Goal: Information Seeking & Learning: Learn about a topic

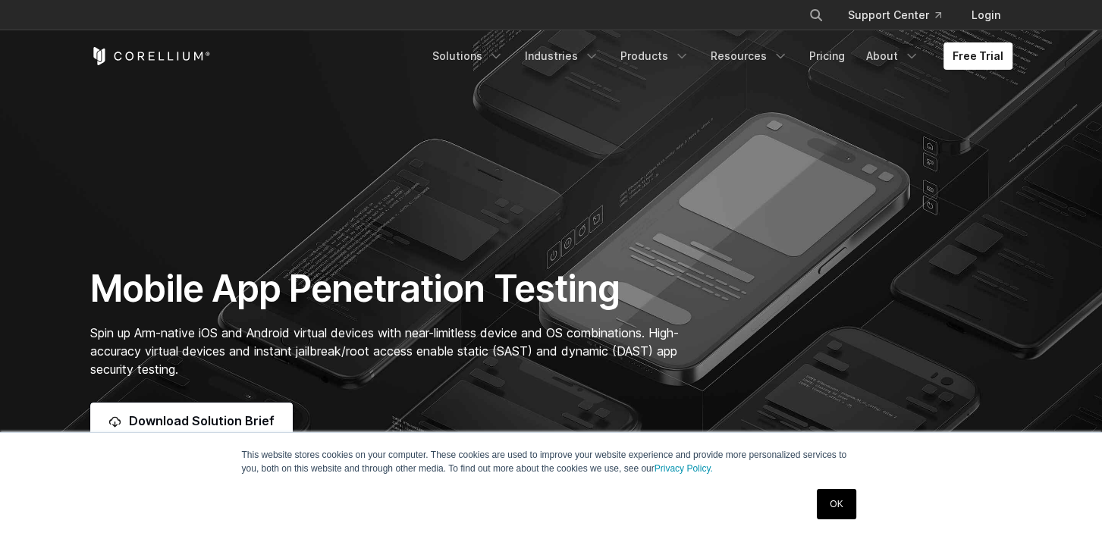
click at [840, 515] on link "OK" at bounding box center [836, 504] width 39 height 30
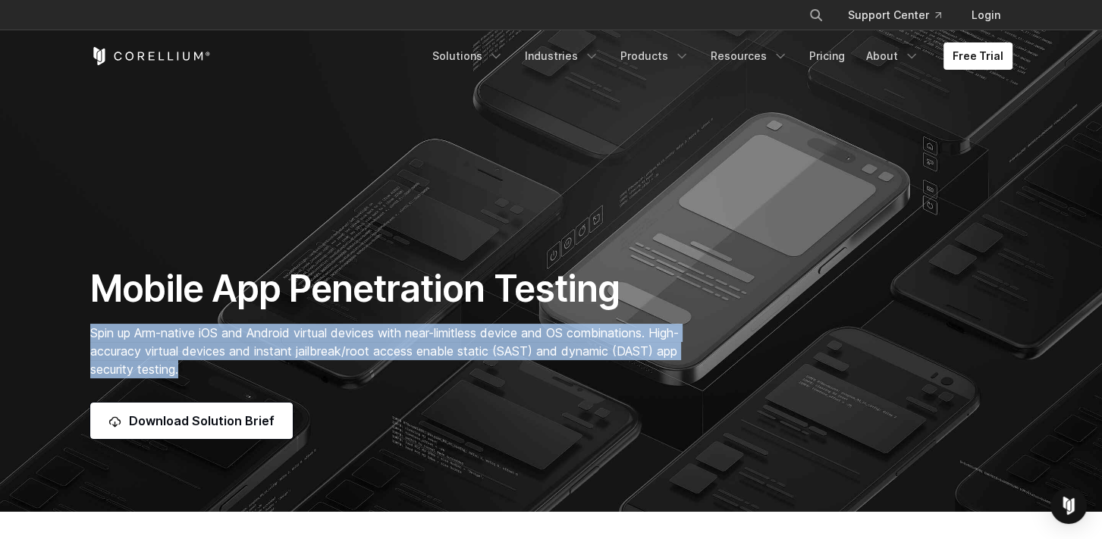
drag, startPoint x: 86, startPoint y: 331, endPoint x: 687, endPoint y: 366, distance: 602.7
click at [687, 366] on div "Mobile App Penetration Testing Spin up Arm-native iOS and Android virtual devic…" at bounding box center [392, 352] width 635 height 173
click at [687, 366] on p "Spin up Arm-native iOS and Android virtual devices with near-limitless device a…" at bounding box center [392, 351] width 605 height 55
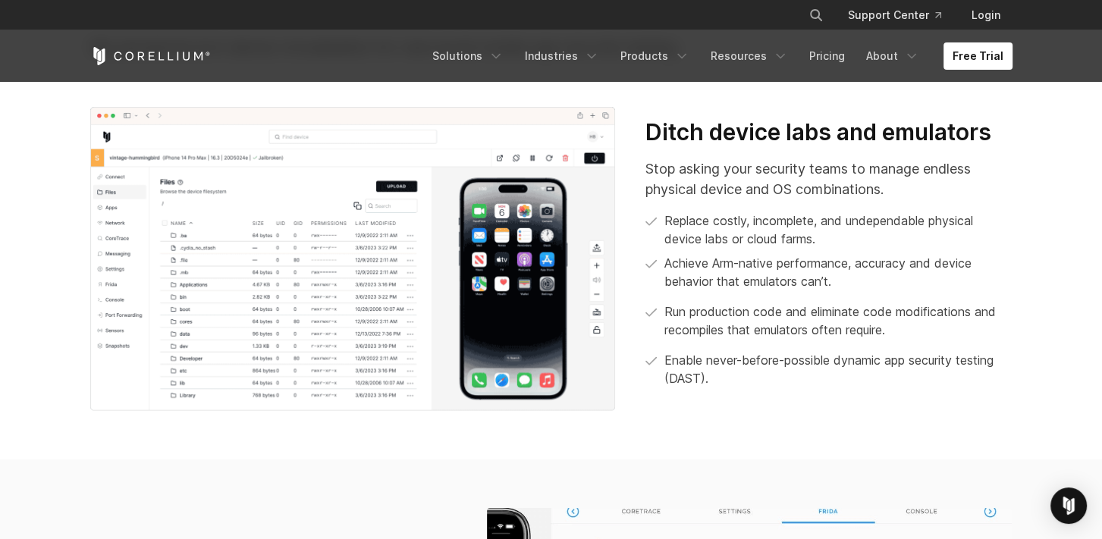
scroll to position [576, 0]
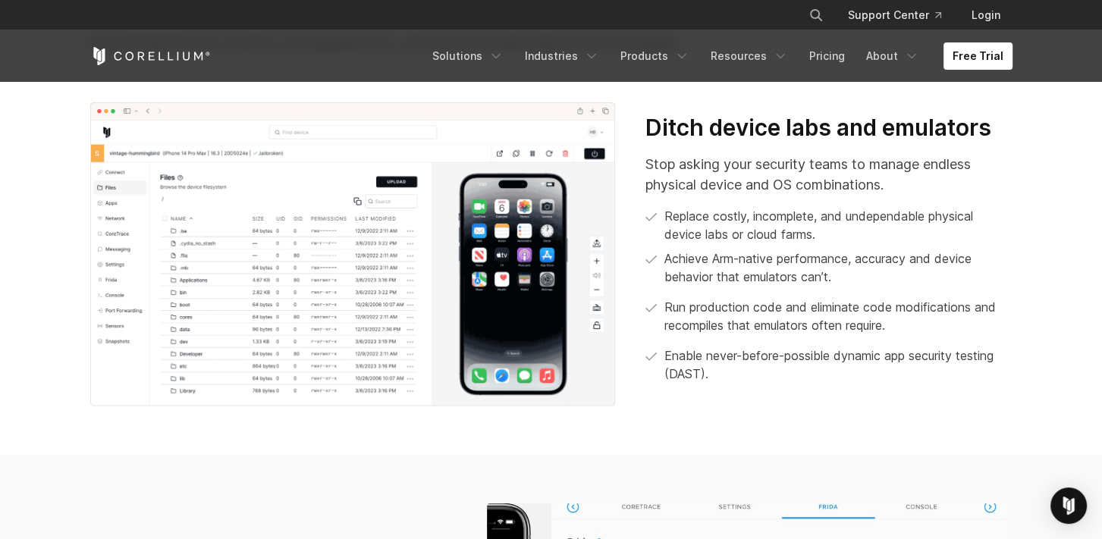
click at [553, 210] on img at bounding box center [353, 254] width 526 height 305
click at [714, 200] on div "Stop asking your security teams to manage endless physical device and OS combin…" at bounding box center [829, 268] width 366 height 229
click at [657, 131] on h3 "Ditch device labs and emulators" at bounding box center [829, 128] width 366 height 29
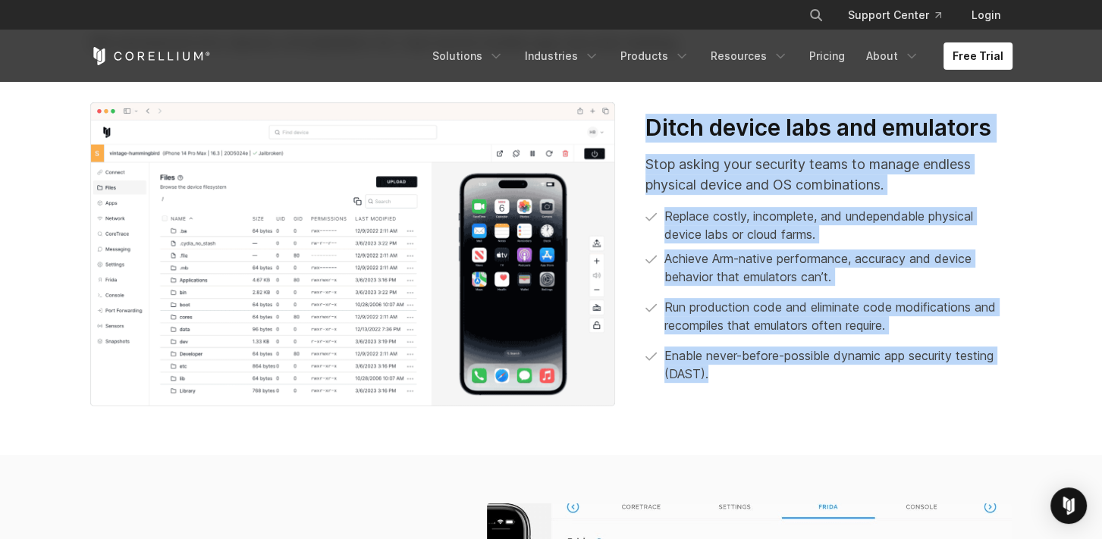
drag, startPoint x: 657, startPoint y: 131, endPoint x: 809, endPoint y: 369, distance: 281.8
click at [809, 369] on div "Ditch device labs and emulators Stop asking your security teams to manage endle…" at bounding box center [829, 249] width 366 height 270
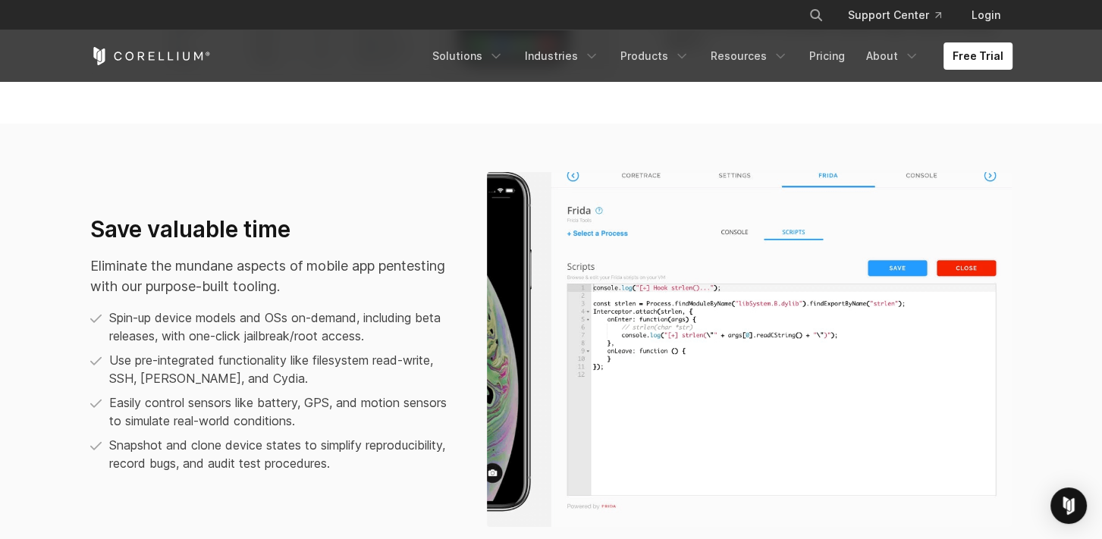
scroll to position [904, 0]
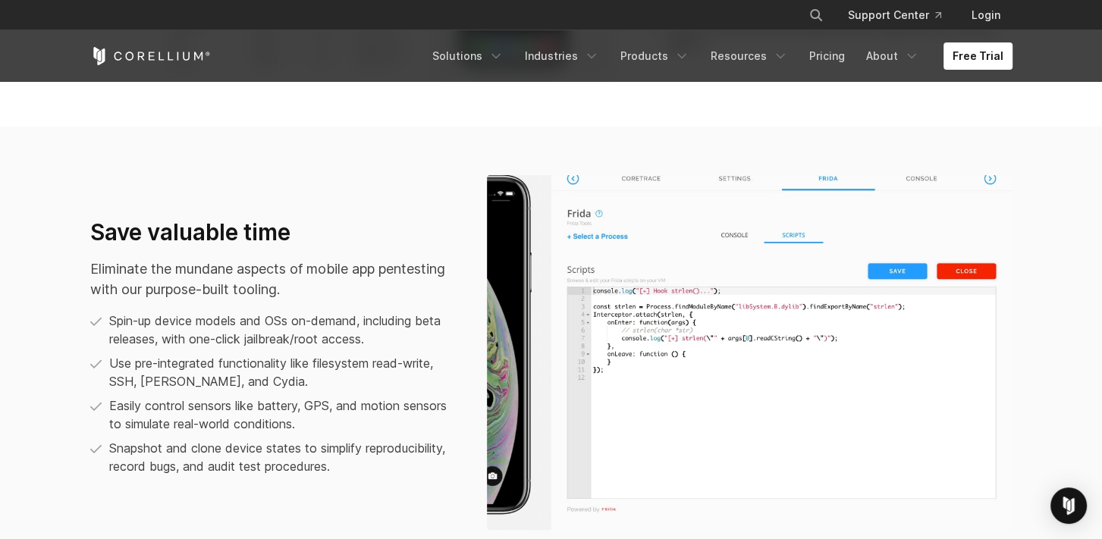
click at [205, 273] on p "Eliminate the mundane aspects of mobile app pentesting with our purpose-built t…" at bounding box center [273, 279] width 366 height 41
click at [113, 267] on p "Eliminate the mundane aspects of mobile app pentesting with our purpose-built t…" at bounding box center [273, 279] width 366 height 41
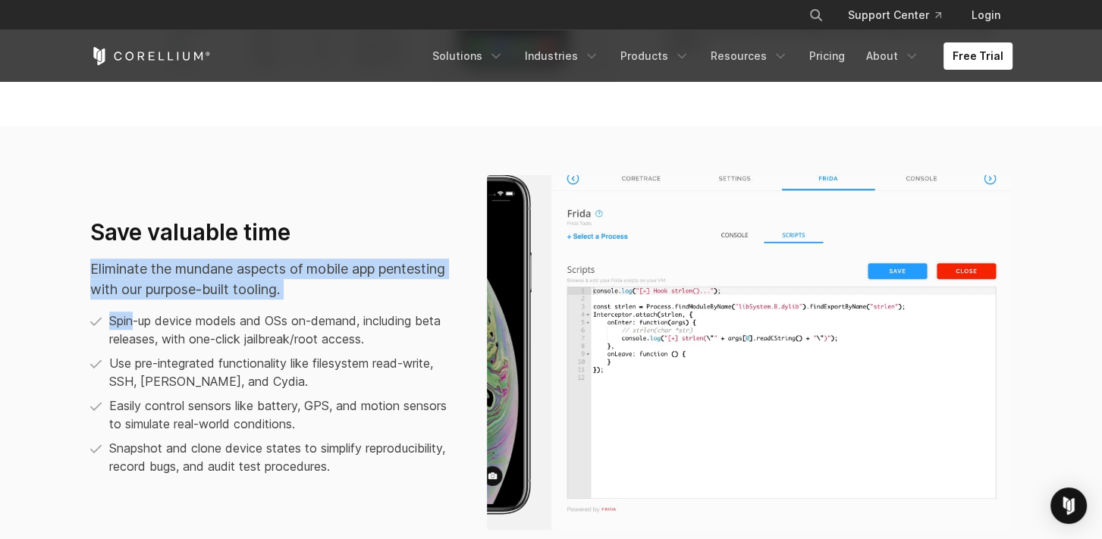
drag, startPoint x: 113, startPoint y: 267, endPoint x: 321, endPoint y: 304, distance: 211.1
click at [321, 304] on div "Save valuable time Eliminate the mundane aspects of mobile app pentesting with …" at bounding box center [273, 348] width 366 height 258
